Goal: Use online tool/utility: Utilize a website feature to perform a specific function

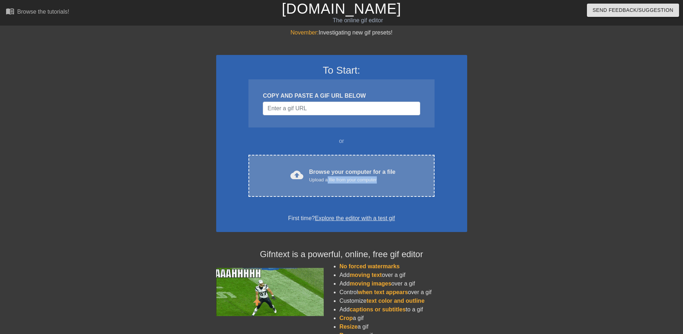
click at [327, 184] on div "cloud_upload Browse your computer for a file Upload a file from your computer C…" at bounding box center [342, 176] width 186 height 42
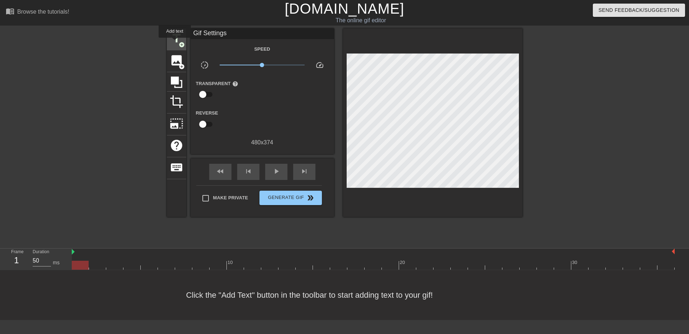
click at [175, 43] on span "title" at bounding box center [177, 39] width 14 height 14
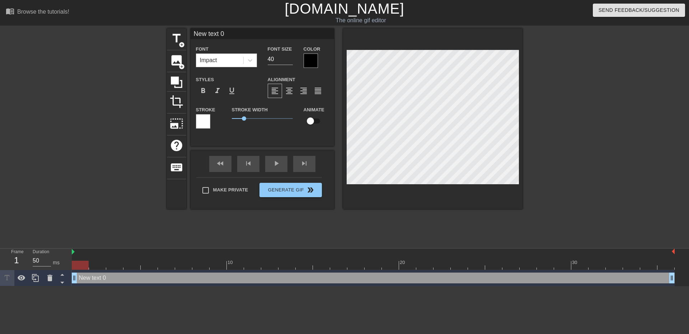
click at [308, 61] on div at bounding box center [311, 60] width 14 height 14
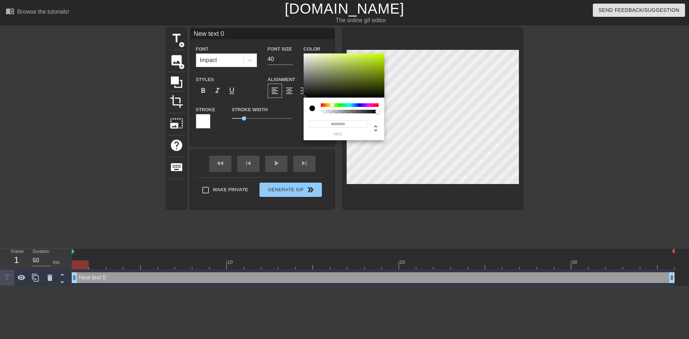
drag, startPoint x: 320, startPoint y: 104, endPoint x: 333, endPoint y: 107, distance: 13.2
click at [333, 107] on div at bounding box center [332, 105] width 4 height 4
click at [379, 55] on div at bounding box center [344, 75] width 81 height 44
type input "#F8EC10"
click at [330, 105] on div at bounding box center [330, 105] width 4 height 4
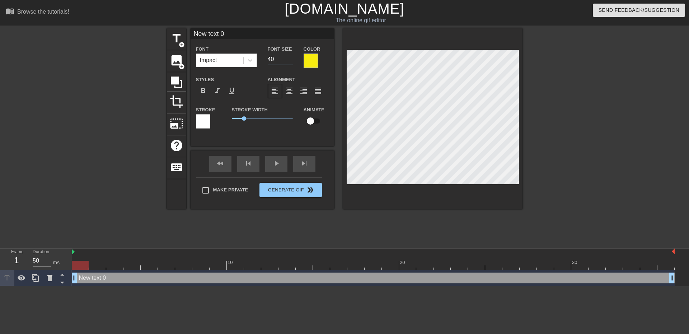
drag, startPoint x: 279, startPoint y: 60, endPoint x: 231, endPoint y: 58, distance: 47.8
click at [231, 58] on div "Font Impact Font Size 40 Color" at bounding box center [263, 55] width 144 height 23
click at [251, 62] on icon at bounding box center [249, 60] width 7 height 7
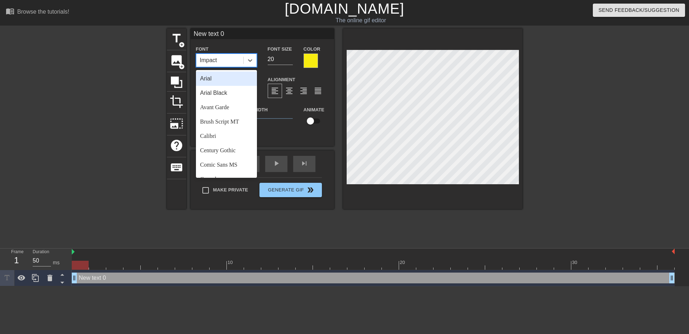
click at [240, 83] on div "Arial" at bounding box center [226, 78] width 61 height 14
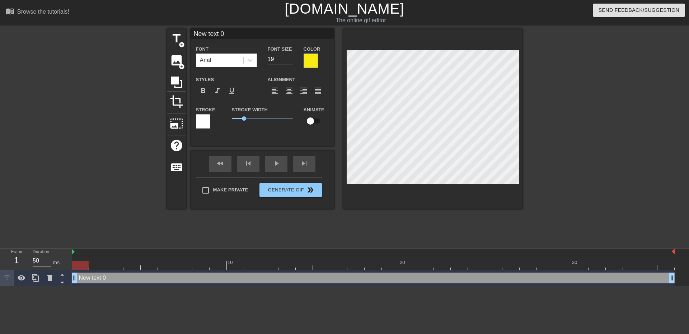
click at [291, 61] on input "19" at bounding box center [280, 58] width 25 height 11
click at [291, 61] on input "18" at bounding box center [280, 58] width 25 height 11
type input "17"
click at [291, 61] on input "17" at bounding box center [280, 58] width 25 height 11
click at [309, 61] on div at bounding box center [311, 60] width 14 height 14
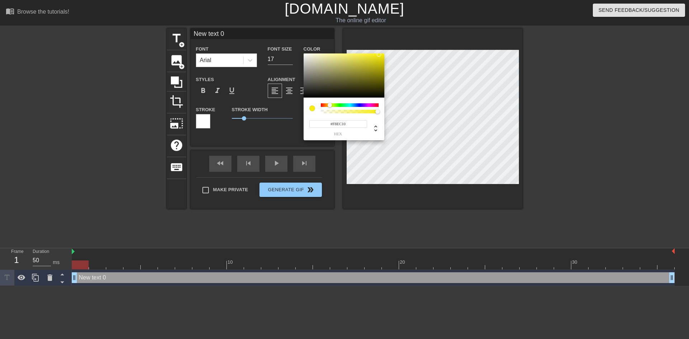
click at [313, 105] on div at bounding box center [312, 108] width 6 height 6
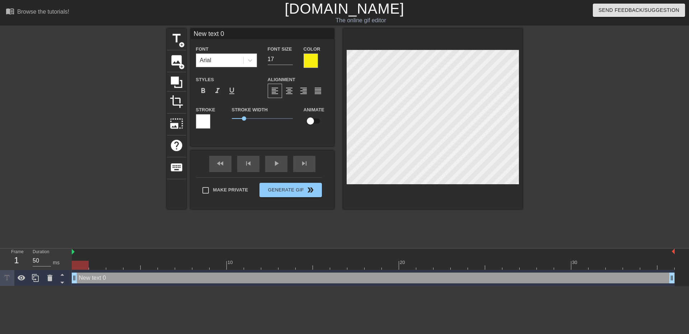
click at [203, 121] on div at bounding box center [203, 121] width 14 height 14
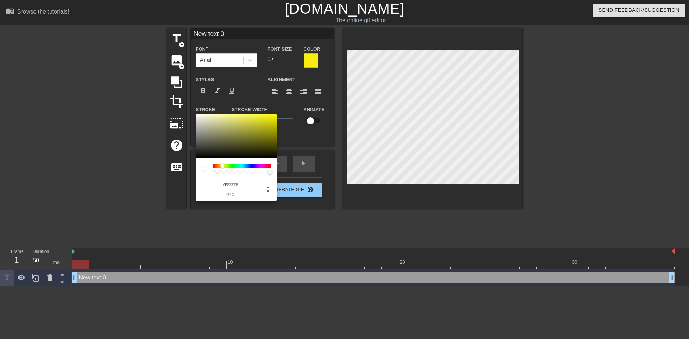
click at [222, 167] on div at bounding box center [222, 166] width 4 height 4
drag, startPoint x: 246, startPoint y: 122, endPoint x: 255, endPoint y: 116, distance: 11.6
click at [255, 116] on div at bounding box center [236, 136] width 81 height 44
type input "#F4F433"
drag, startPoint x: 255, startPoint y: 117, endPoint x: 259, endPoint y: 116, distance: 4.4
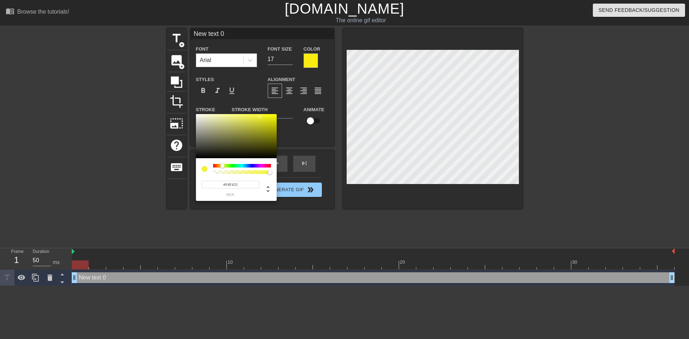
click at [259, 116] on div at bounding box center [259, 116] width 4 height 4
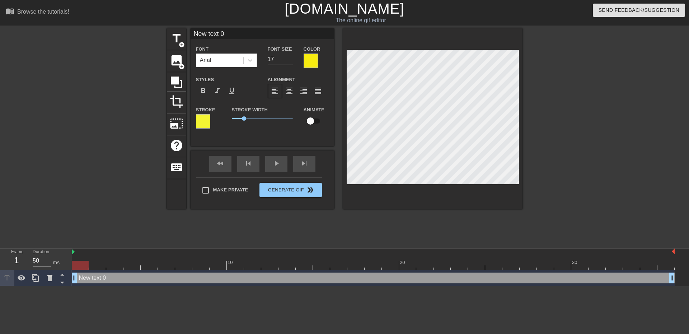
drag, startPoint x: 241, startPoint y: 34, endPoint x: 154, endPoint y: 41, distance: 87.5
click at [151, 41] on div "title add_circle image add_circle crop photo_size_select_large help keyboard Ne…" at bounding box center [344, 135] width 689 height 215
type input "You wake up drunk because a migraine is fucking you hard."
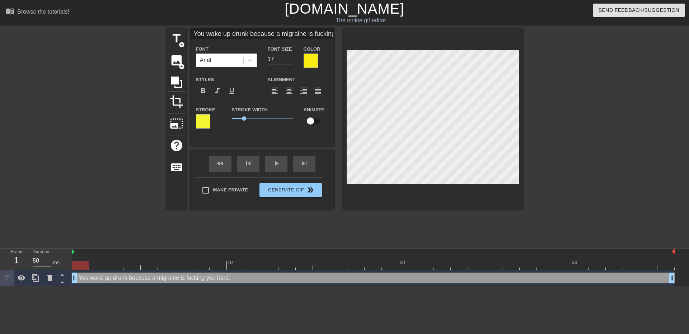
click at [306, 54] on div at bounding box center [311, 60] width 14 height 14
click at [208, 119] on div at bounding box center [203, 121] width 14 height 14
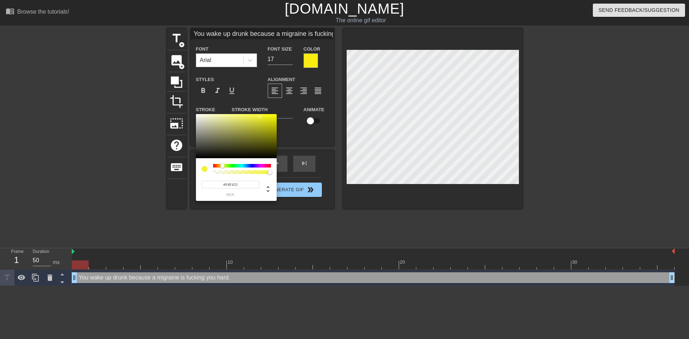
click at [241, 182] on input "#F4F433" at bounding box center [231, 185] width 58 height 8
type input "#F8EC10"
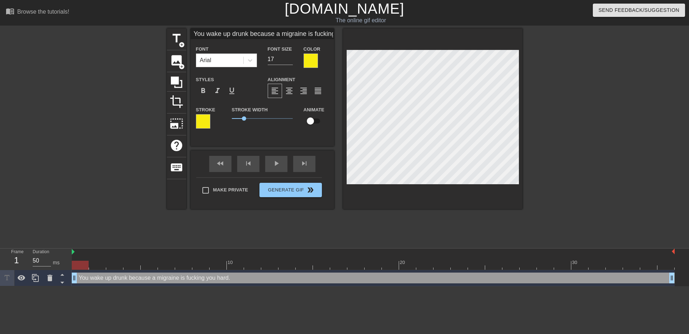
click at [279, 33] on input "You wake up drunk because a migraine is fucking you hard." at bounding box center [263, 33] width 144 height 11
click at [181, 41] on span "title" at bounding box center [177, 39] width 14 height 14
type input "New text 1"
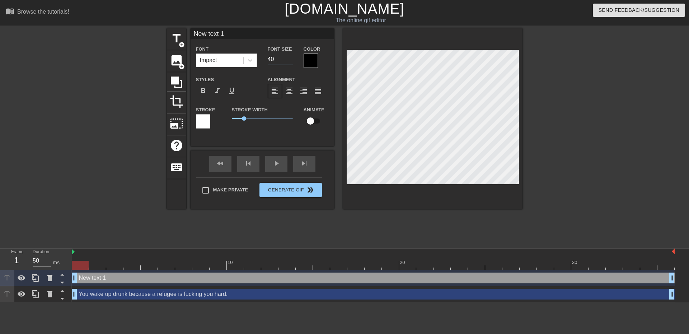
drag, startPoint x: 281, startPoint y: 58, endPoint x: 229, endPoint y: 70, distance: 53.4
click at [234, 69] on div "Font Impact Font Size 40 Color Styles format_bold format_italic format_underlin…" at bounding box center [262, 89] width 133 height 90
type input "20"
click at [310, 60] on div at bounding box center [311, 60] width 14 height 14
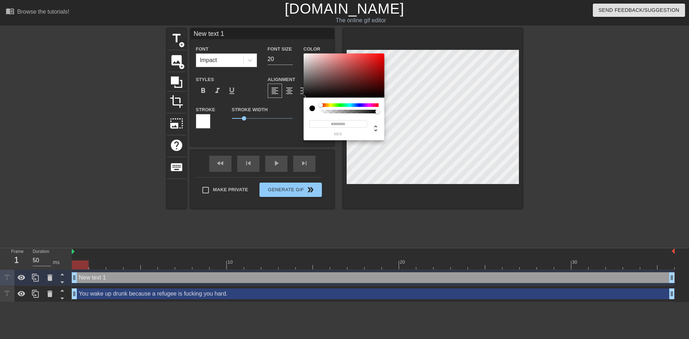
click at [349, 122] on input "#000000" at bounding box center [338, 124] width 58 height 8
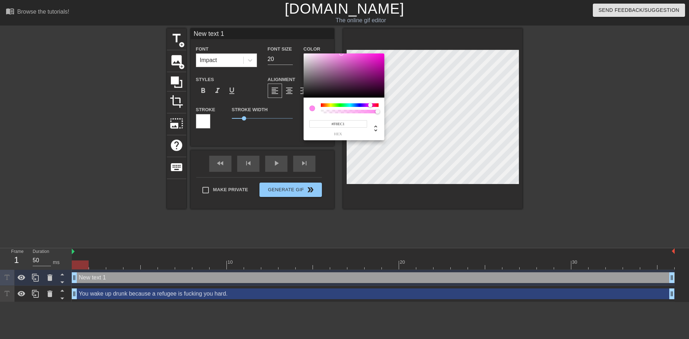
type input "#F8EC10"
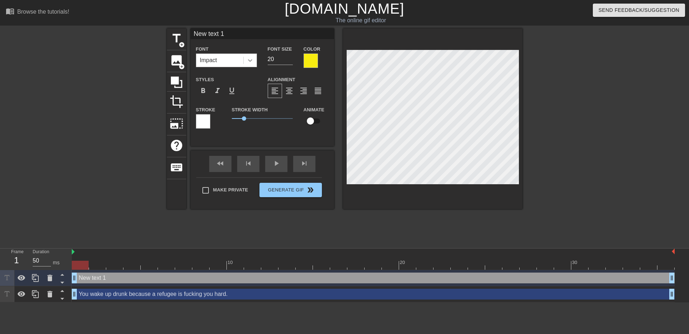
click at [251, 59] on icon at bounding box center [249, 60] width 7 height 7
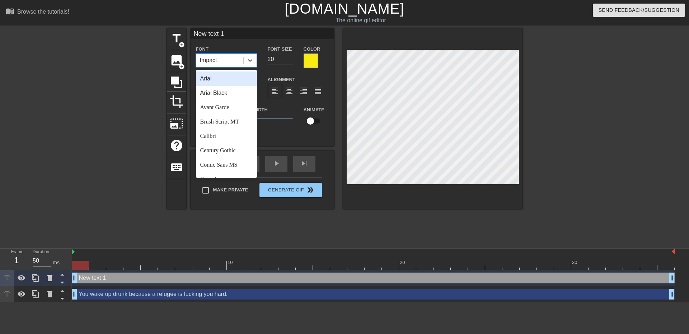
click at [227, 74] on div "Arial" at bounding box center [226, 78] width 61 height 14
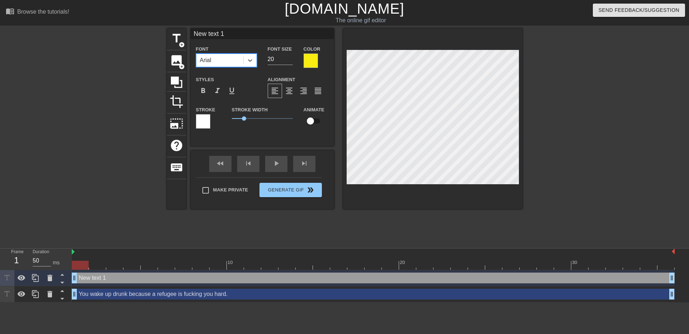
click at [207, 123] on div at bounding box center [203, 121] width 14 height 14
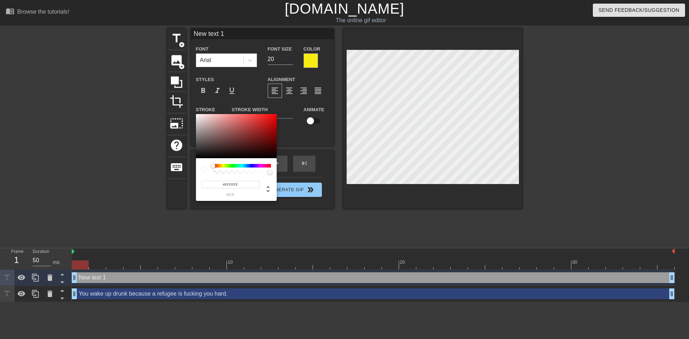
drag, startPoint x: 246, startPoint y: 185, endPoint x: 263, endPoint y: 184, distance: 17.3
click at [225, 185] on input "#FFFFFF" at bounding box center [231, 185] width 58 height 8
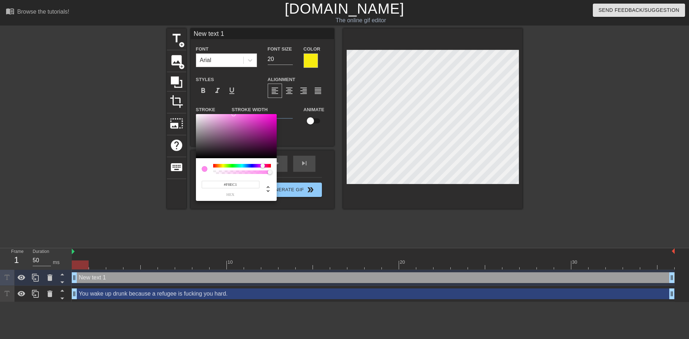
type input "#F8EC10"
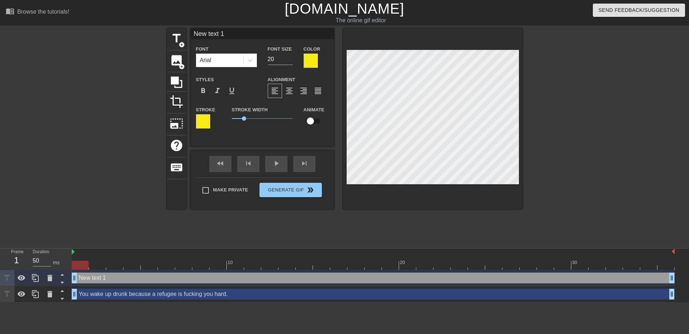
type input "You wake up drunk because a refugee is fucking you hard."
type input "17"
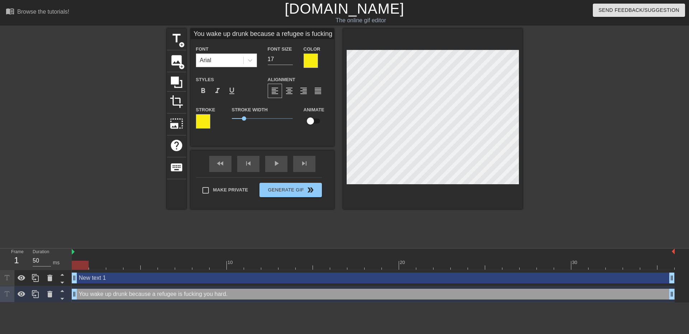
type input "New text 1"
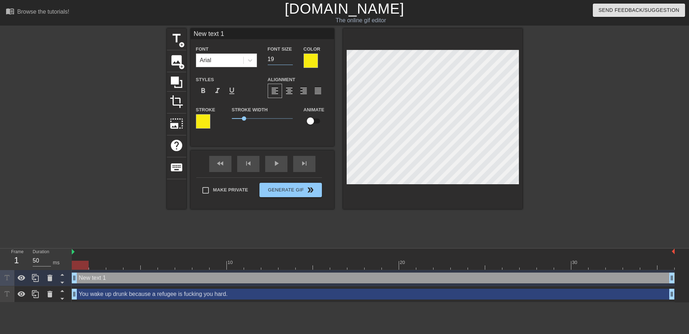
click at [291, 61] on input "19" at bounding box center [280, 58] width 25 height 11
click at [291, 61] on input "18" at bounding box center [280, 58] width 25 height 11
type input "17"
click at [291, 61] on input "17" at bounding box center [280, 58] width 25 height 11
drag, startPoint x: 234, startPoint y: 37, endPoint x: 178, endPoint y: 12, distance: 61.5
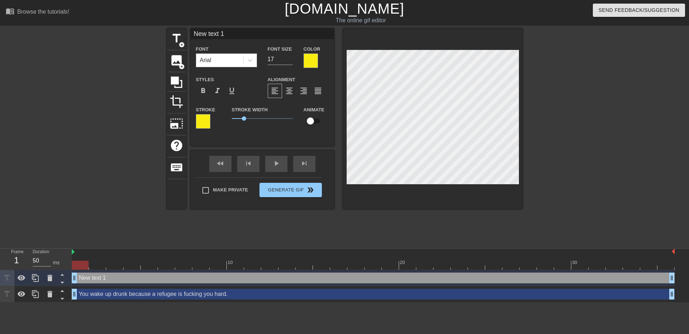
click at [180, 13] on div "menu_book Browse the tutorials! [DOMAIN_NAME] The online gif editor Send Feedba…" at bounding box center [344, 151] width 689 height 302
click at [315, 32] on input "Someone knocks on the door and yells:" at bounding box center [263, 33] width 144 height 11
click at [175, 45] on span "title" at bounding box center [177, 39] width 14 height 14
type input "New text 2"
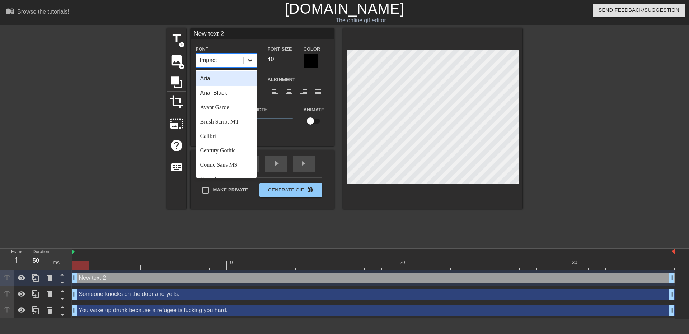
click at [253, 58] on icon at bounding box center [249, 60] width 7 height 7
click at [220, 79] on div "Arial" at bounding box center [226, 78] width 61 height 14
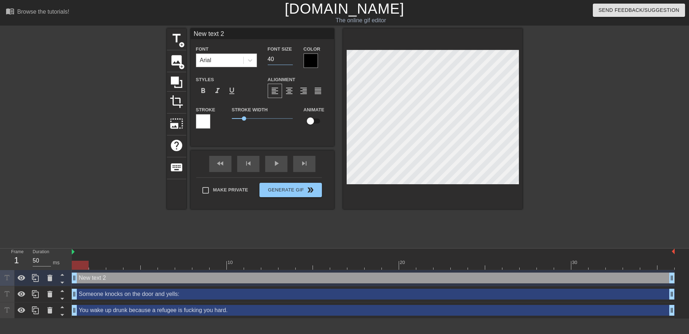
drag, startPoint x: 273, startPoint y: 60, endPoint x: 229, endPoint y: 64, distance: 44.3
click at [230, 65] on div "Font Arial Font Size 40 Color" at bounding box center [263, 55] width 144 height 23
type input "17"
click at [308, 62] on div at bounding box center [311, 60] width 14 height 14
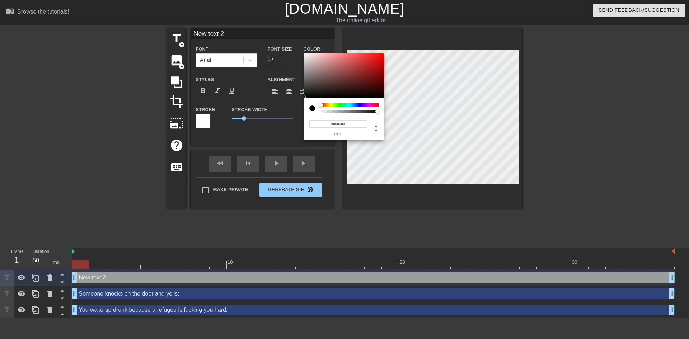
drag, startPoint x: 348, startPoint y: 125, endPoint x: 353, endPoint y: 159, distance: 34.1
click at [334, 127] on input "#000000" at bounding box center [338, 124] width 58 height 8
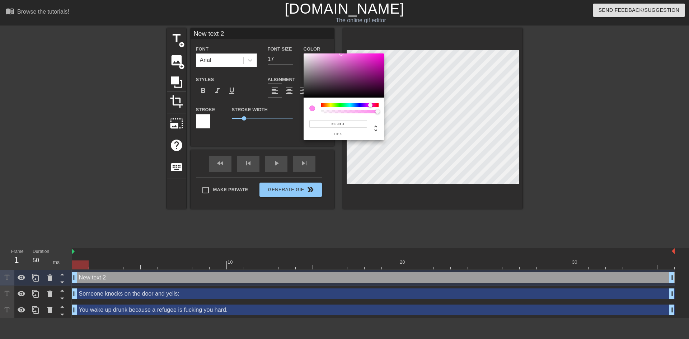
type input "#F8EC10"
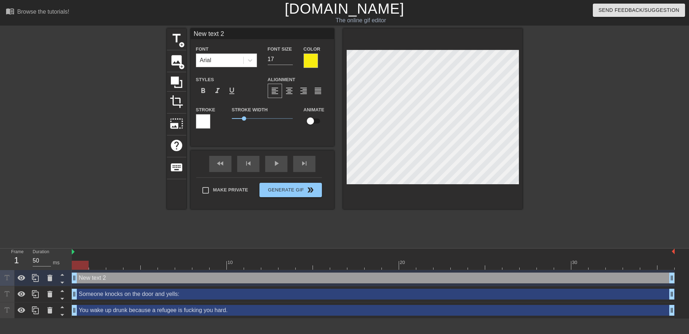
click at [205, 116] on div at bounding box center [203, 121] width 14 height 14
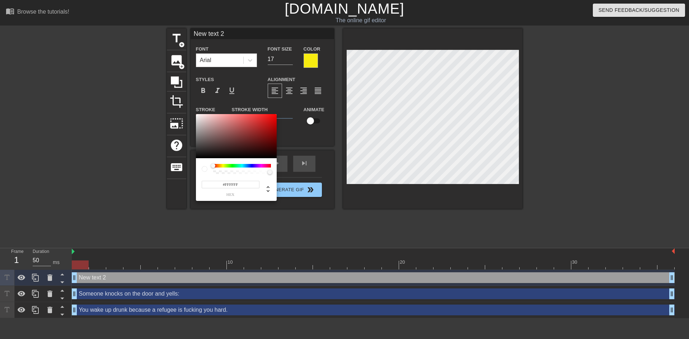
drag, startPoint x: 241, startPoint y: 185, endPoint x: 230, endPoint y: 185, distance: 10.4
click at [226, 187] on input "#FFFFFF" at bounding box center [231, 185] width 58 height 8
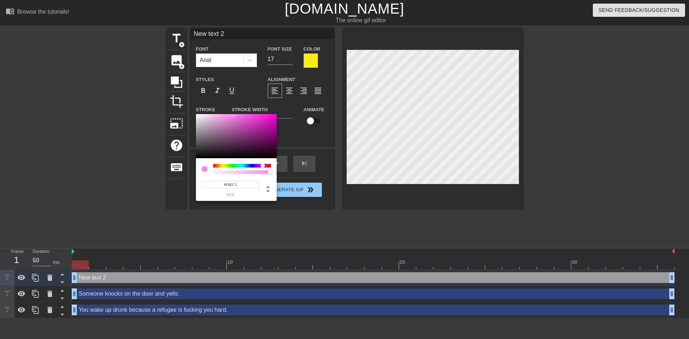
type input "#F8EC10"
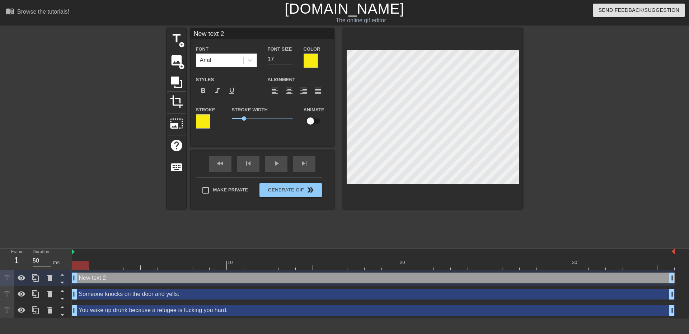
click at [154, 29] on div "title add_circle image add_circle crop photo_size_select_large help keyboard Ne…" at bounding box center [344, 135] width 689 height 215
click at [299, 36] on input ""Come on, [PERSON_NAME]! Your time is up!"" at bounding box center [263, 33] width 144 height 11
click at [171, 42] on span "title" at bounding box center [177, 39] width 14 height 14
type input "New text 3"
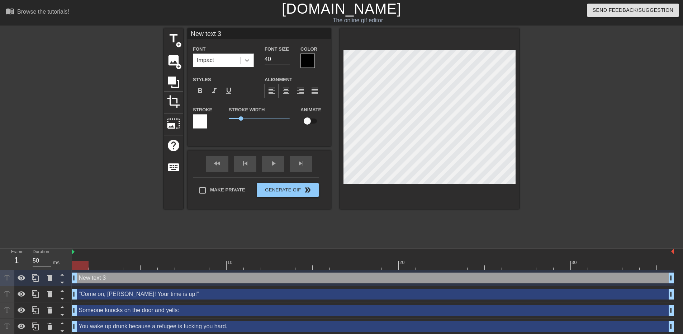
click at [248, 60] on icon at bounding box center [247, 60] width 4 height 3
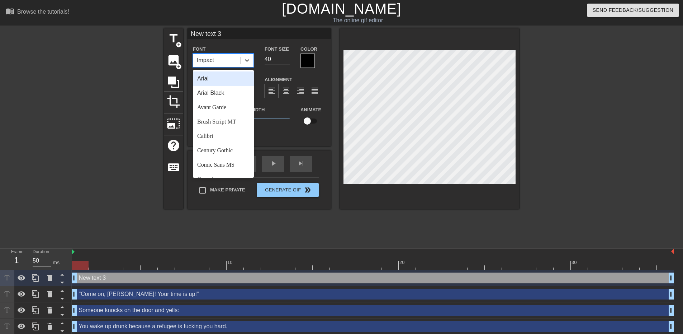
click at [232, 80] on div "Arial" at bounding box center [223, 78] width 61 height 14
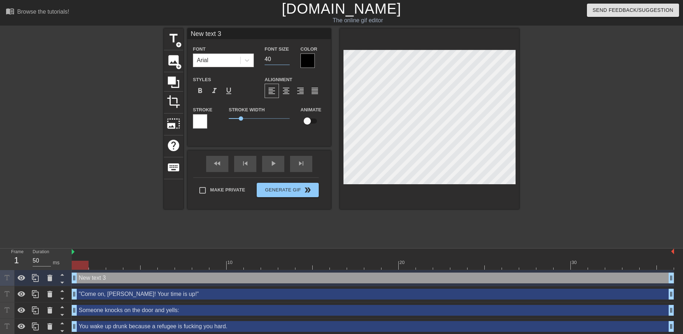
drag, startPoint x: 275, startPoint y: 58, endPoint x: 226, endPoint y: 54, distance: 48.6
click at [226, 54] on div "Font Arial Font Size 40 Color" at bounding box center [260, 55] width 144 height 23
type input "17"
click at [309, 61] on div at bounding box center [308, 60] width 14 height 14
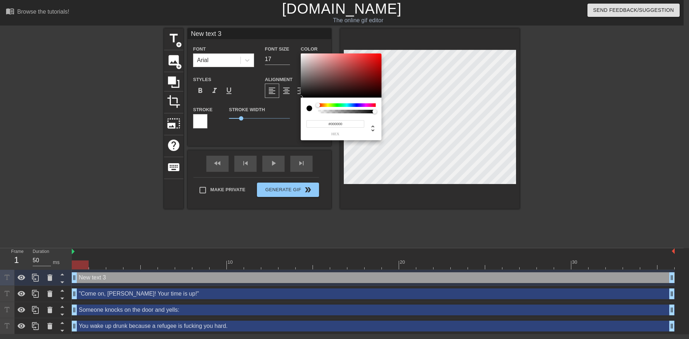
click at [335, 122] on input "#000000" at bounding box center [335, 124] width 58 height 8
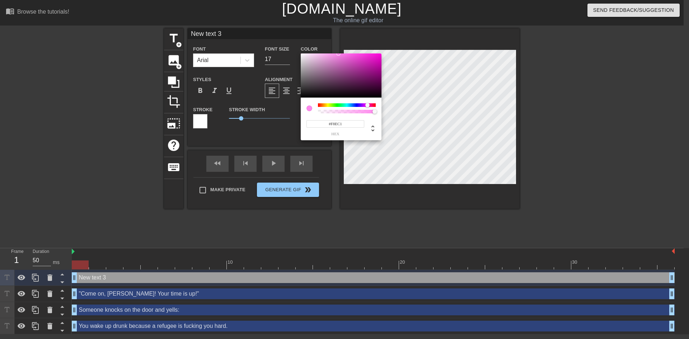
type input "#F8EC10"
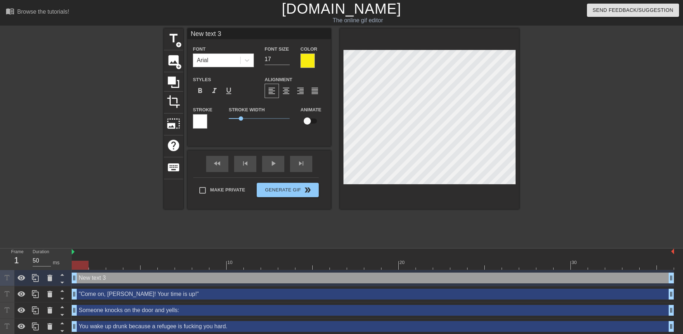
click at [205, 123] on div at bounding box center [200, 121] width 14 height 14
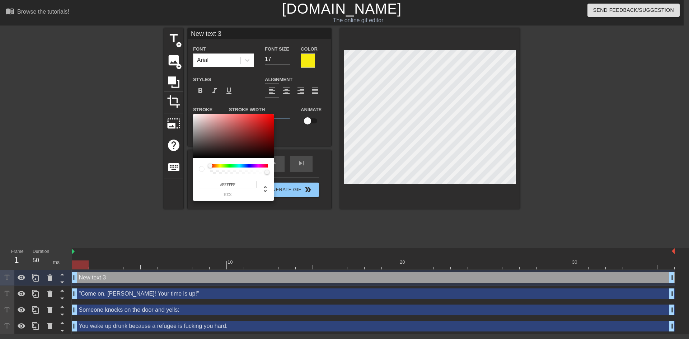
drag, startPoint x: 239, startPoint y: 185, endPoint x: 255, endPoint y: 183, distance: 16.6
click at [228, 182] on input "#FFFFFF" at bounding box center [228, 185] width 58 height 8
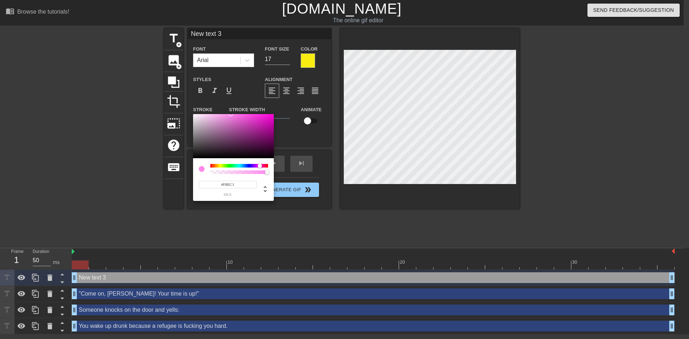
type input "#F8EC10"
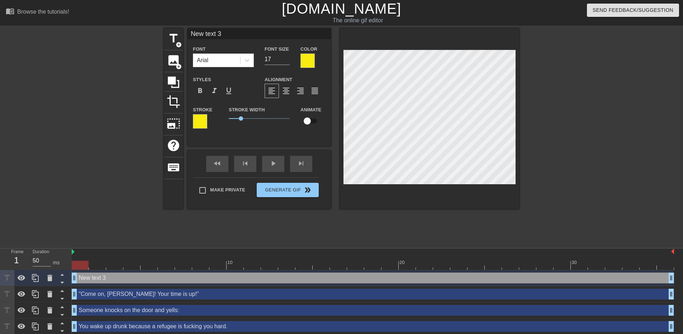
drag, startPoint x: 232, startPoint y: 35, endPoint x: 137, endPoint y: 43, distance: 96.1
click at [137, 43] on div "title add_circle image add_circle crop photo_size_select_large help keyboard Ne…" at bounding box center [341, 135] width 683 height 215
drag, startPoint x: 269, startPoint y: 33, endPoint x: 273, endPoint y: 35, distance: 4.5
click at [273, 35] on input "It´s the moment you realize, your [PERSON_NAME] drugged you again" at bounding box center [260, 33] width 144 height 11
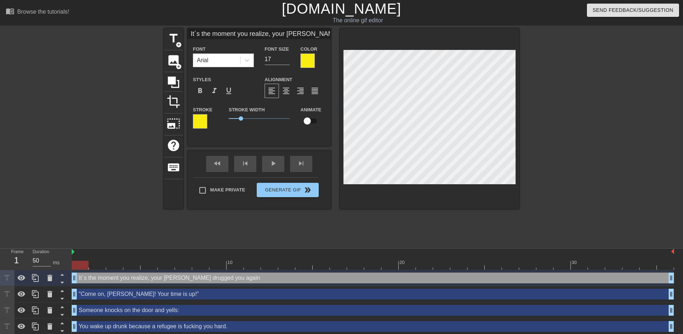
click at [273, 35] on input "It´s the moment you realize, your [PERSON_NAME] drugged you again" at bounding box center [260, 33] width 144 height 11
type input "It´s the moment you realize what happend."
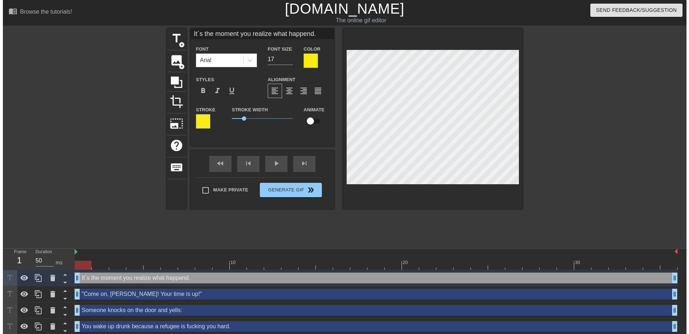
scroll to position [1, 4]
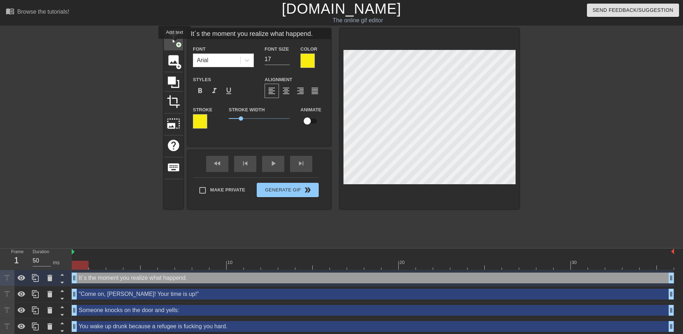
click at [176, 44] on div "title add_circle" at bounding box center [173, 39] width 19 height 22
type input "New text 4"
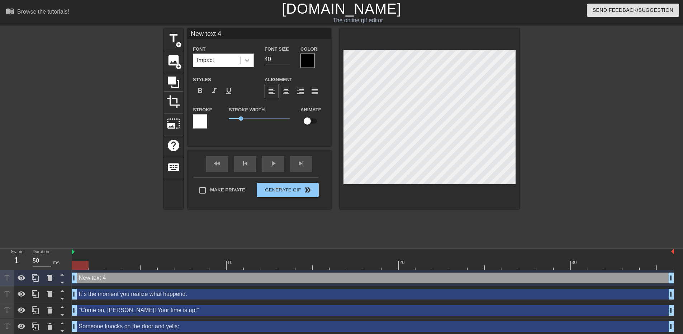
click at [249, 60] on icon at bounding box center [247, 60] width 7 height 7
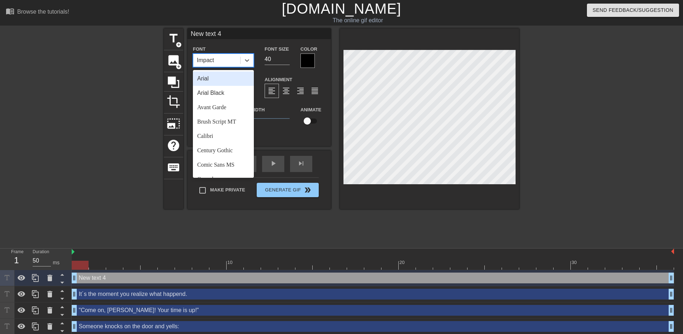
click at [227, 76] on div "Arial" at bounding box center [223, 78] width 61 height 14
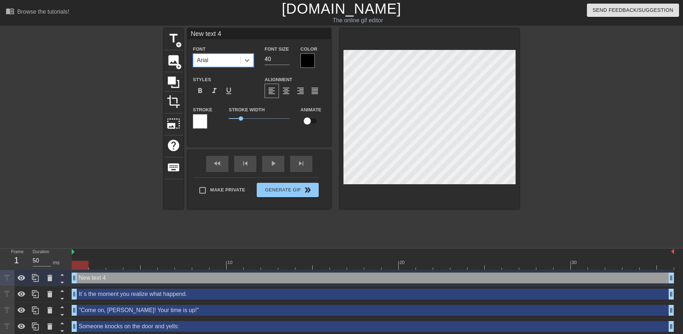
drag, startPoint x: 280, startPoint y: 59, endPoint x: 185, endPoint y: 70, distance: 96.1
click at [193, 75] on div "Font option Arial, selected. 0 results available. Select is focused ,type to re…" at bounding box center [259, 89] width 133 height 90
type input "17"
click at [307, 62] on div at bounding box center [308, 60] width 14 height 14
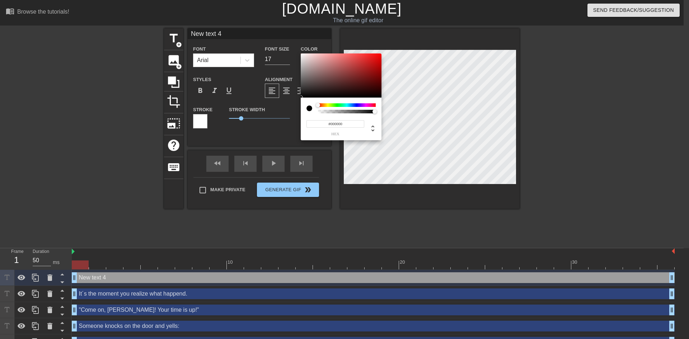
drag, startPoint x: 348, startPoint y: 125, endPoint x: 338, endPoint y: 121, distance: 11.5
click at [332, 123] on input "#000000" at bounding box center [335, 124] width 58 height 8
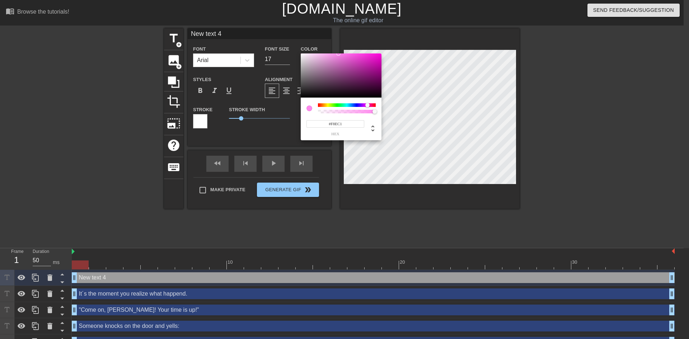
type input "#F8EC10"
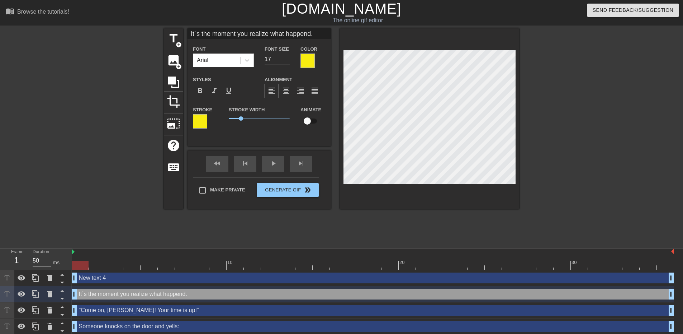
click at [199, 122] on div at bounding box center [200, 121] width 14 height 14
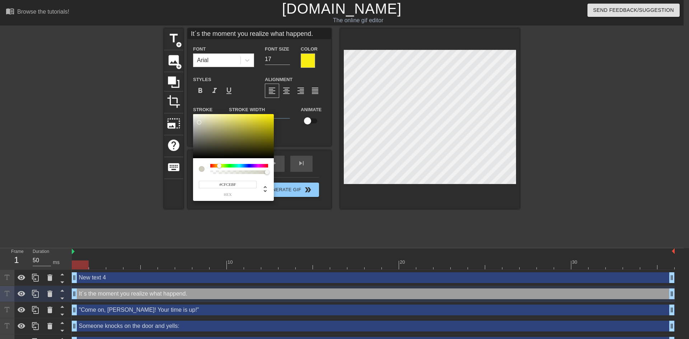
click at [199, 122] on div at bounding box center [233, 136] width 81 height 44
drag, startPoint x: 244, startPoint y: 184, endPoint x: 221, endPoint y: 186, distance: 22.7
click at [221, 186] on input "#CFCEBF" at bounding box center [228, 185] width 58 height 8
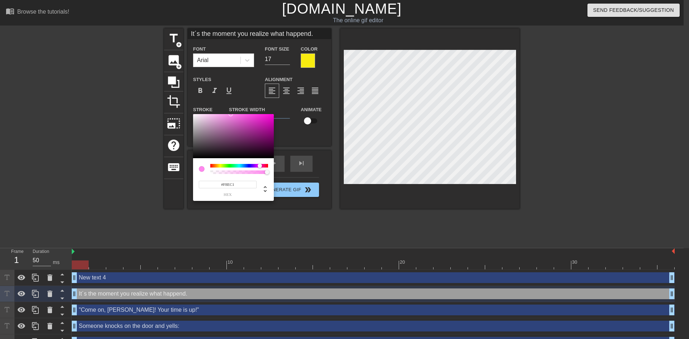
type input "#F8EC10"
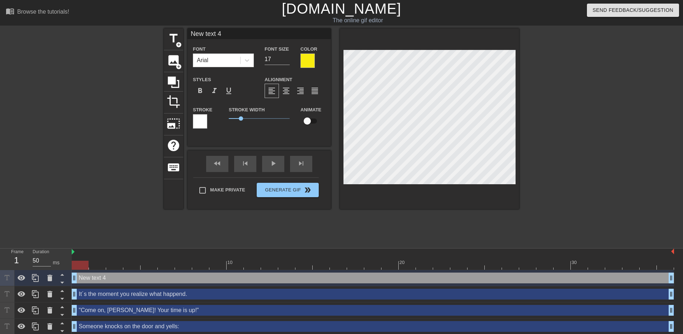
click at [363, 187] on div at bounding box center [429, 118] width 179 height 180
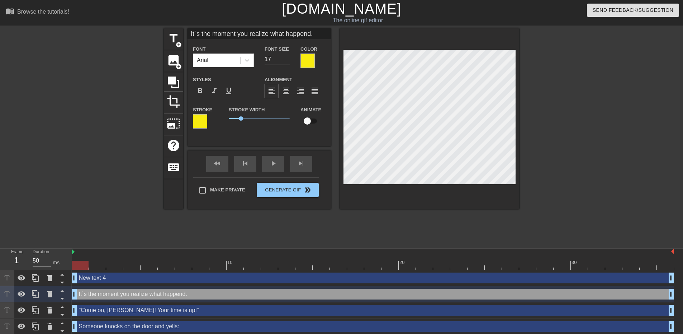
type input "New text 4"
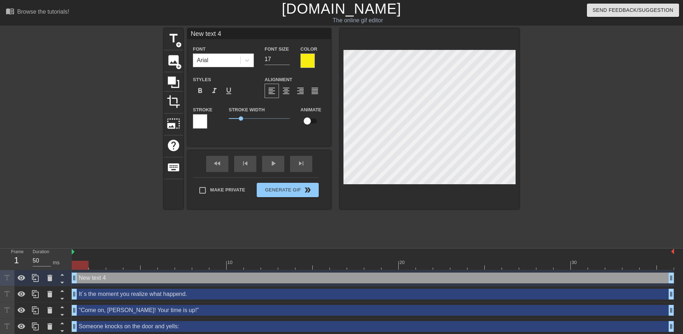
click at [200, 126] on div at bounding box center [200, 121] width 14 height 14
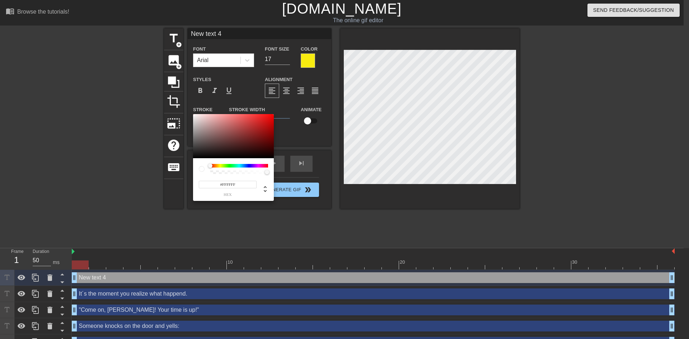
drag, startPoint x: 240, startPoint y: 184, endPoint x: 223, endPoint y: 184, distance: 16.5
click at [223, 184] on input "#FFFFFF" at bounding box center [228, 185] width 58 height 8
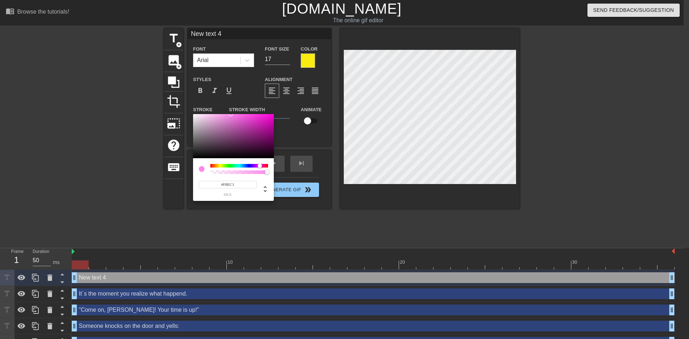
type input "#F8EC10"
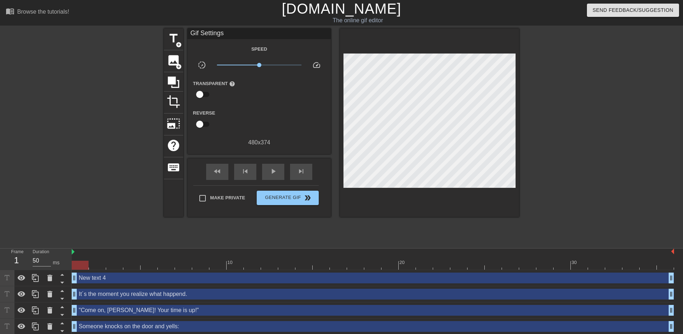
click at [233, 33] on div "Gif Settings" at bounding box center [260, 33] width 144 height 11
click at [234, 33] on div "Gif Settings" at bounding box center [260, 33] width 144 height 11
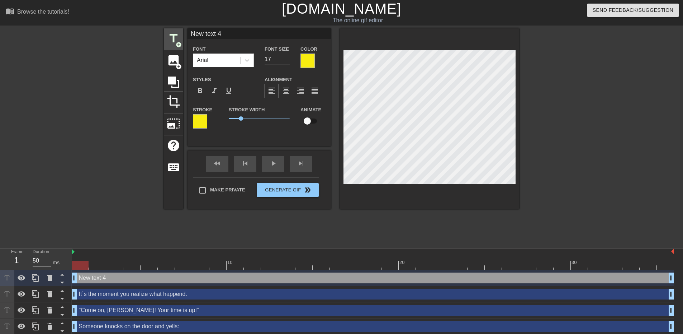
drag, startPoint x: 190, startPoint y: 34, endPoint x: 170, endPoint y: 36, distance: 19.8
click at [173, 36] on div "title add_circle image add_circle crop photo_size_select_large help keyboard Ne…" at bounding box center [342, 118] width 356 height 180
drag, startPoint x: 210, startPoint y: 36, endPoint x: 214, endPoint y: 50, distance: 14.5
click at [210, 36] on input "Your Husband drugged you to sell you." at bounding box center [260, 33] width 144 height 11
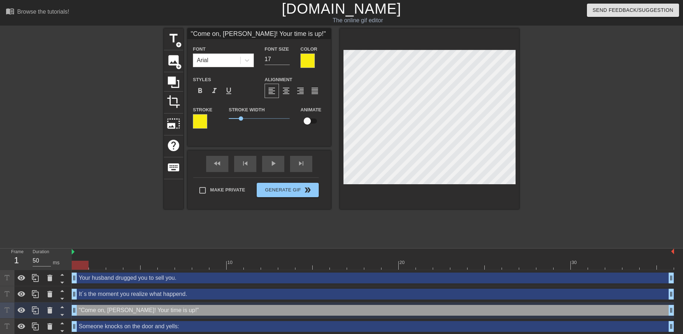
click at [245, 32] on input ""Come on, [PERSON_NAME]! Your time is up!"" at bounding box center [260, 33] width 144 height 11
type input ""Come on, [PERSON_NAME]! Your time is up!""
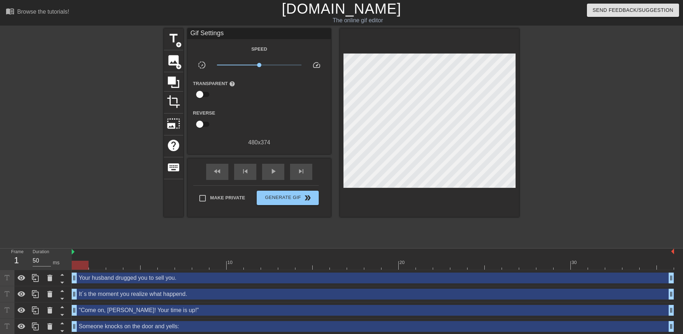
click at [615, 133] on div at bounding box center [582, 135] width 108 height 215
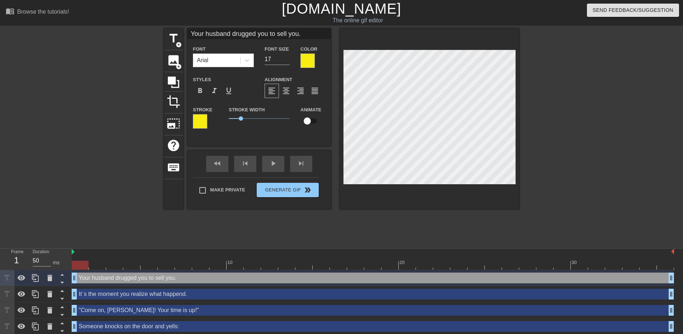
type input "It´s the moment you realize what happend."
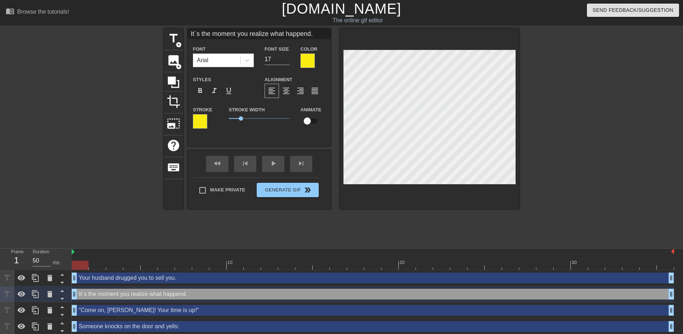
drag, startPoint x: 612, startPoint y: 161, endPoint x: 609, endPoint y: 159, distance: 3.7
click at [608, 159] on div at bounding box center [582, 135] width 108 height 215
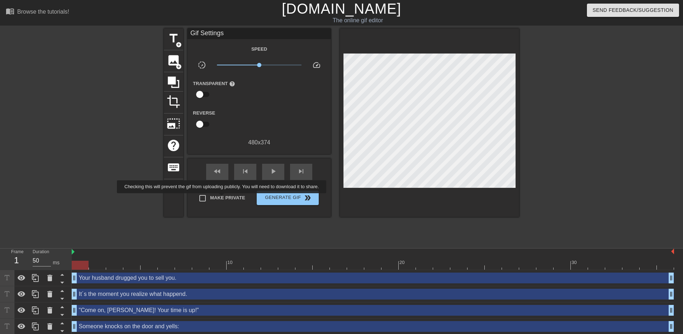
click at [223, 198] on span "Make Private" at bounding box center [227, 197] width 35 height 7
click at [210, 198] on input "Make Private" at bounding box center [202, 198] width 15 height 15
checkbox input "true"
click at [290, 199] on span "Generate Gif double_arrow" at bounding box center [288, 197] width 56 height 9
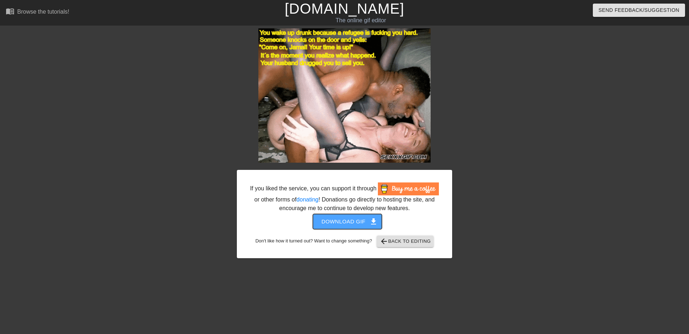
click at [352, 222] on span "Download gif get_app" at bounding box center [347, 221] width 52 height 9
